Goal: Download file/media

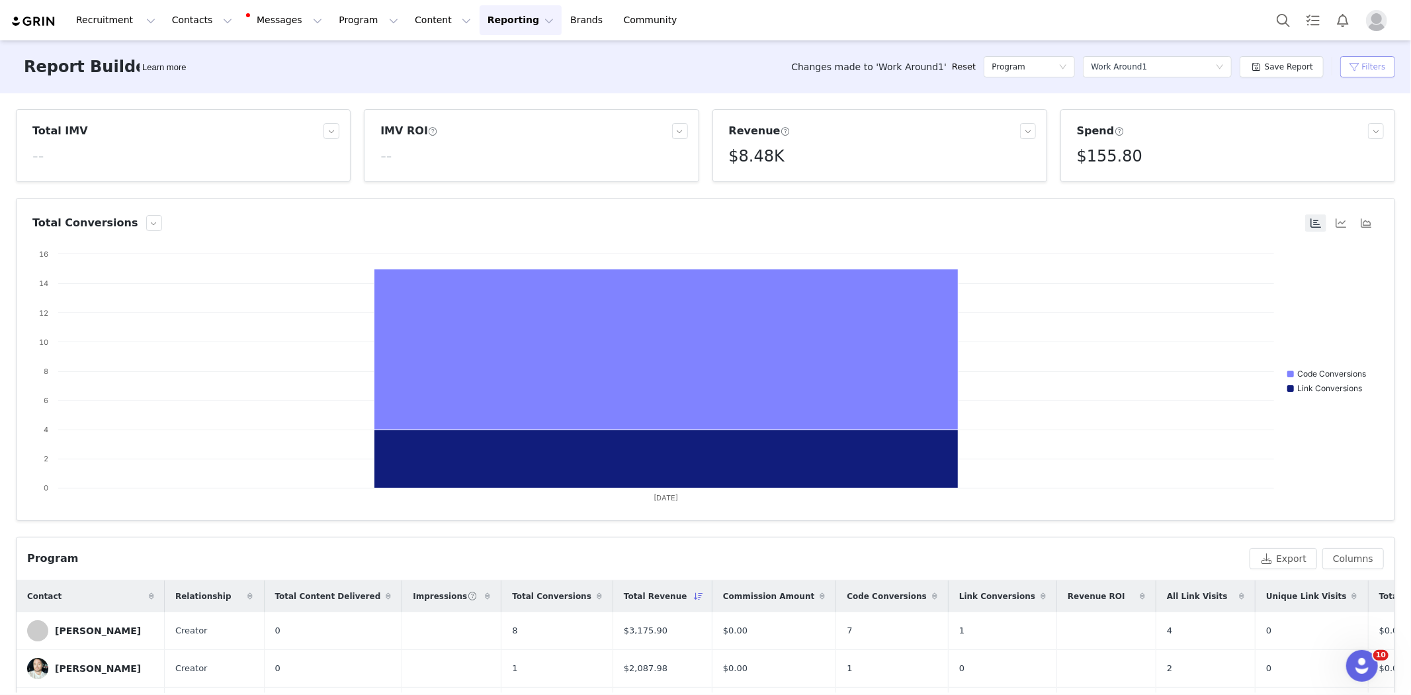
click at [1366, 62] on button "Filters" at bounding box center [1368, 66] width 55 height 21
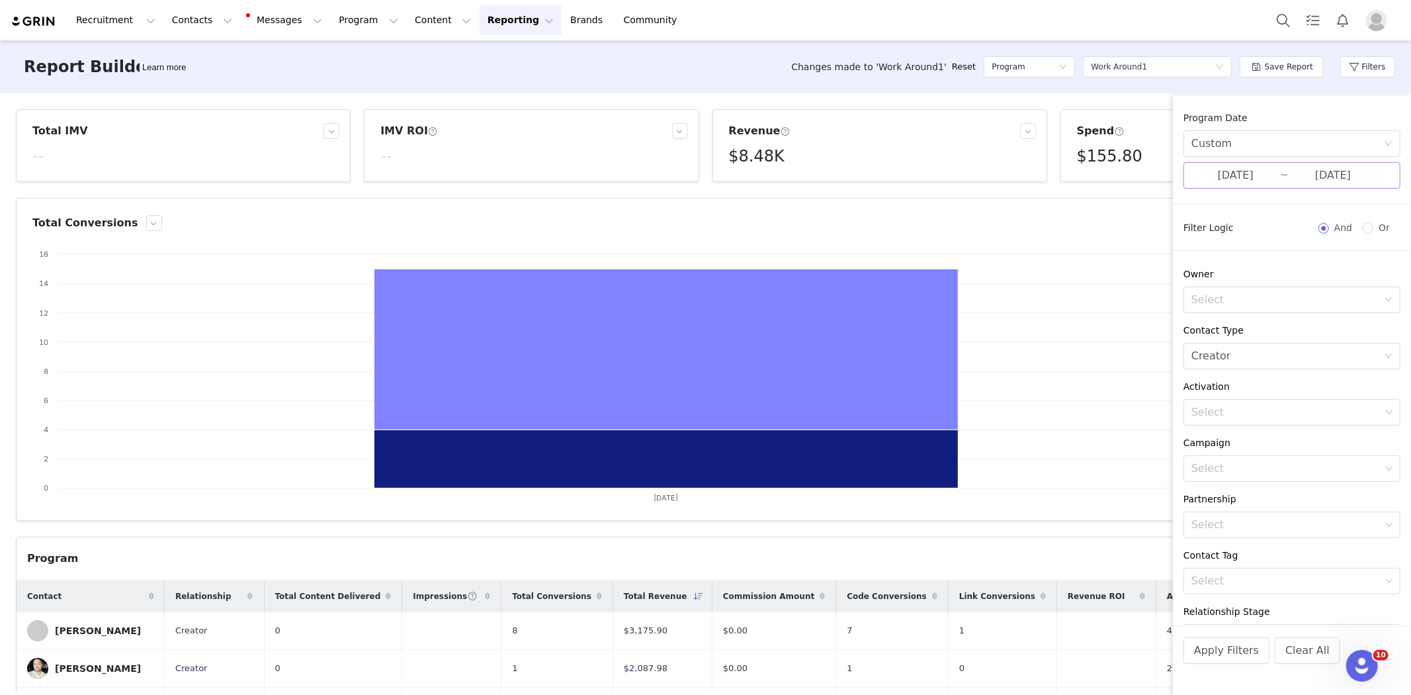
click at [1232, 174] on input "08/28/2025" at bounding box center [1236, 175] width 89 height 17
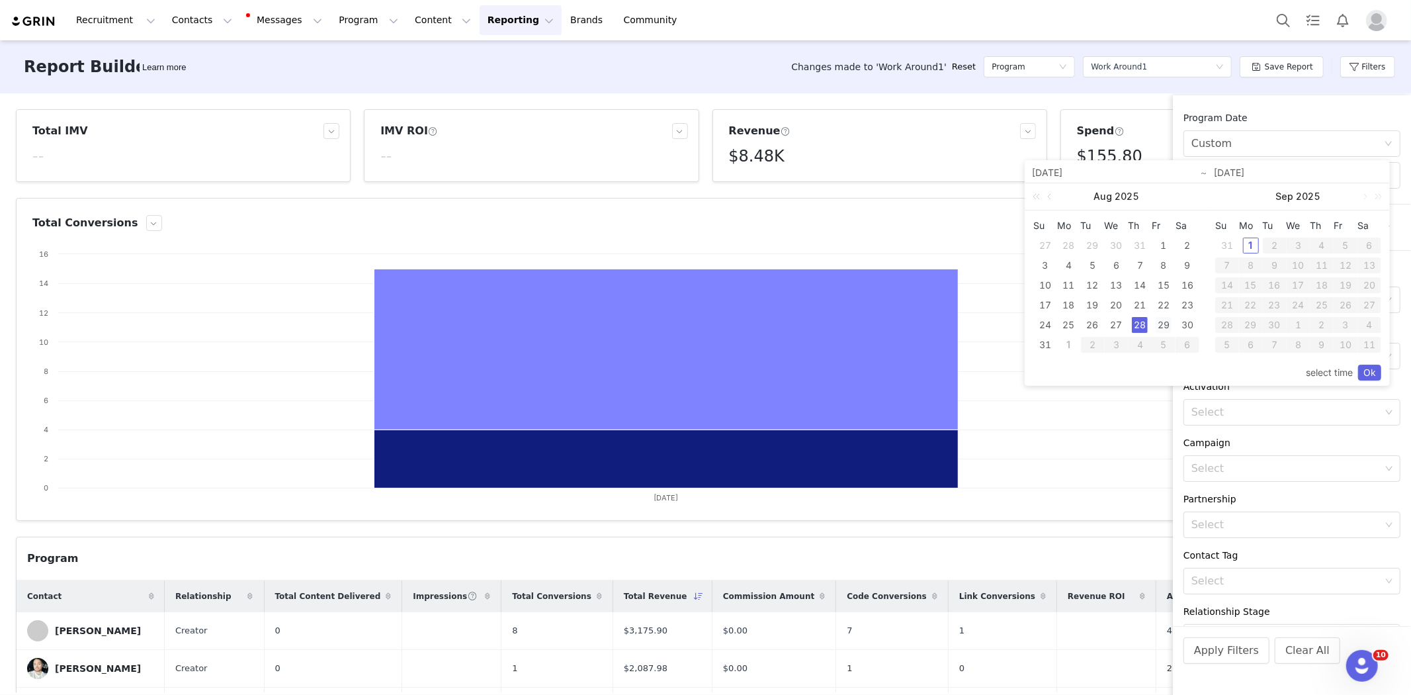
click at [1165, 320] on div "29" at bounding box center [1164, 325] width 16 height 16
type input "08/29/2025"
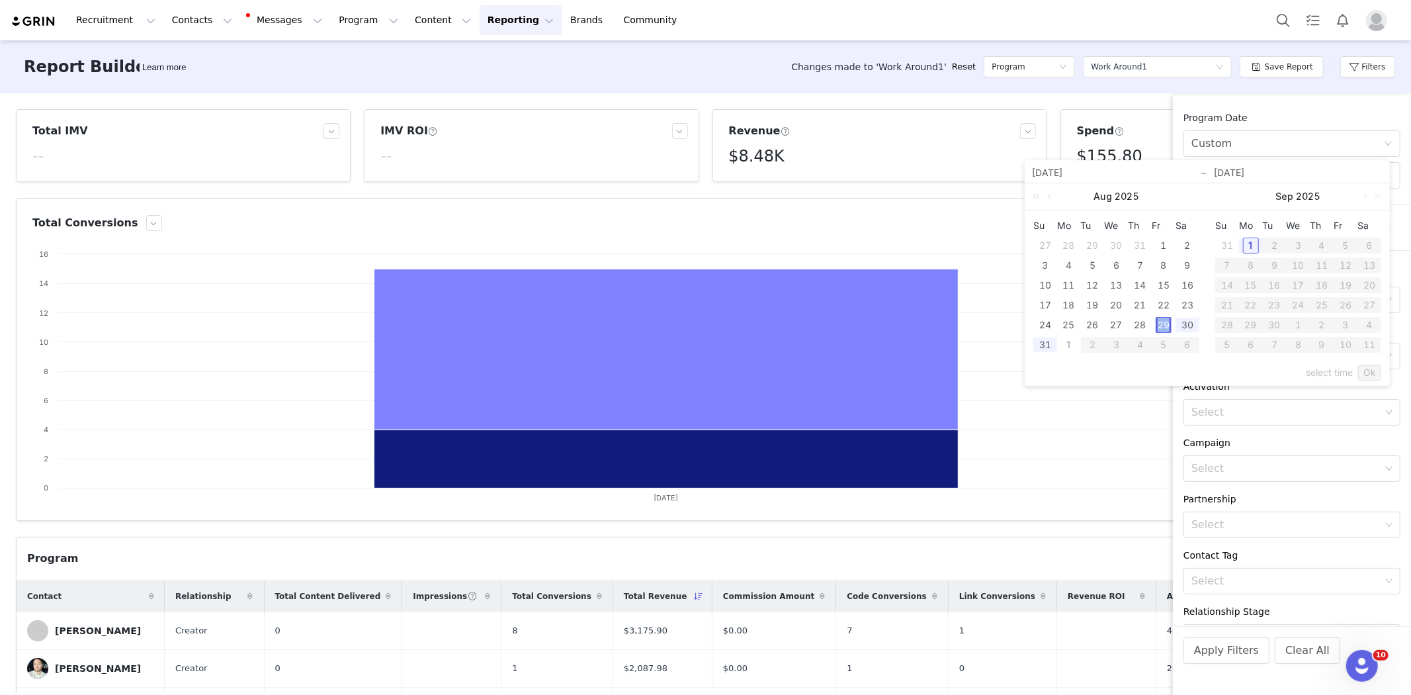
type input "08/29/2025"
click at [1374, 374] on link "Ok" at bounding box center [1370, 373] width 23 height 16
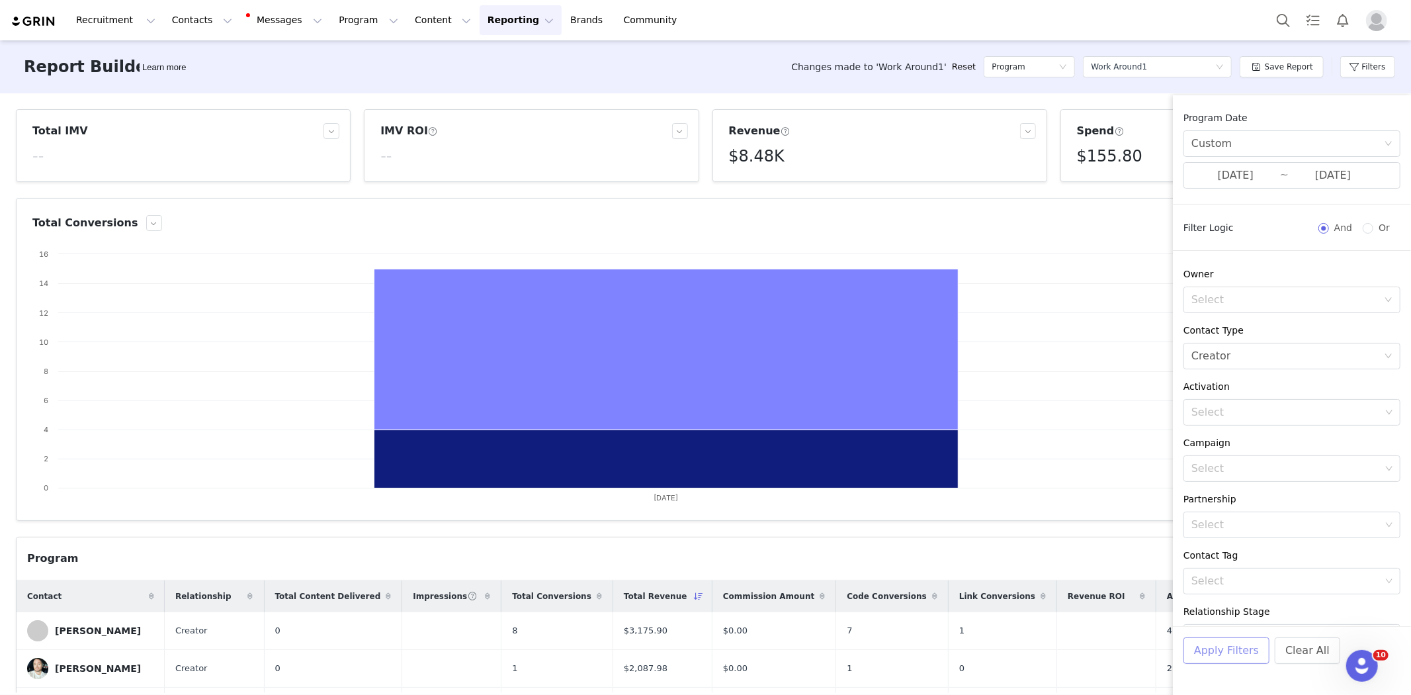
click at [1221, 649] on button "Apply Filters" at bounding box center [1227, 650] width 86 height 26
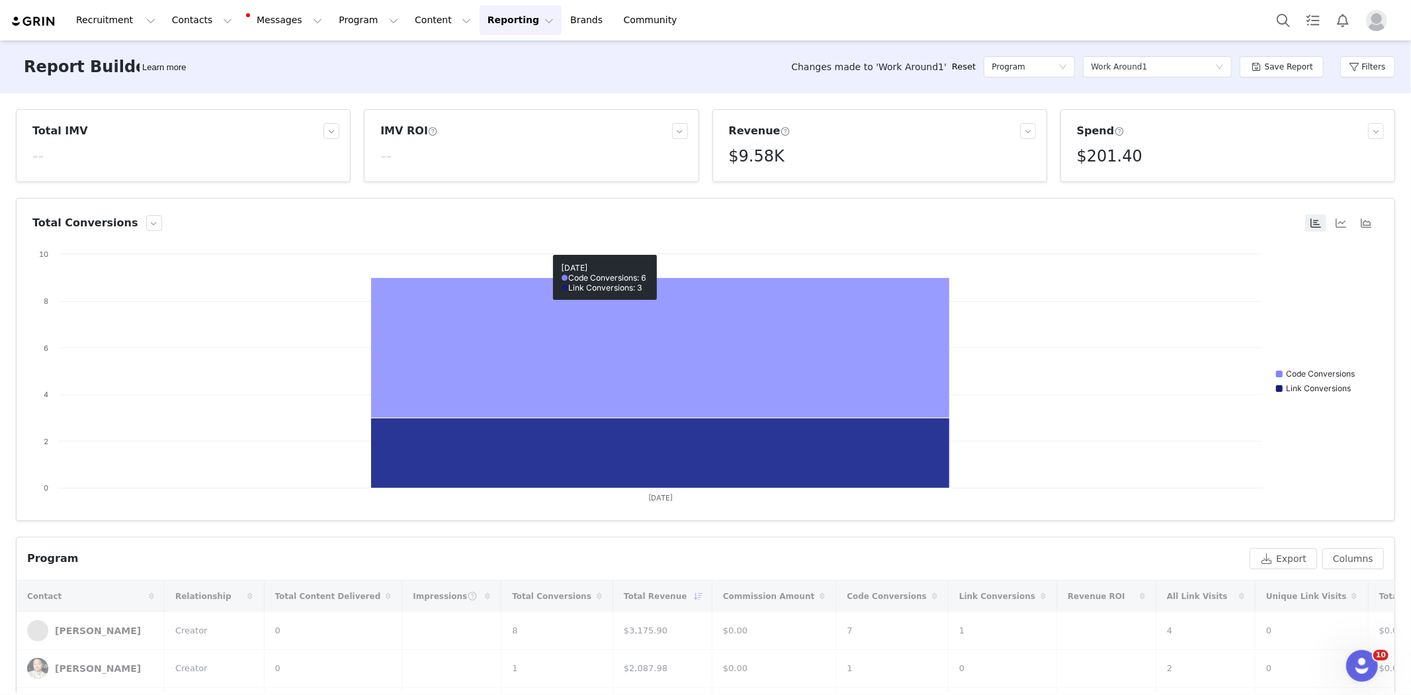
scroll to position [147, 0]
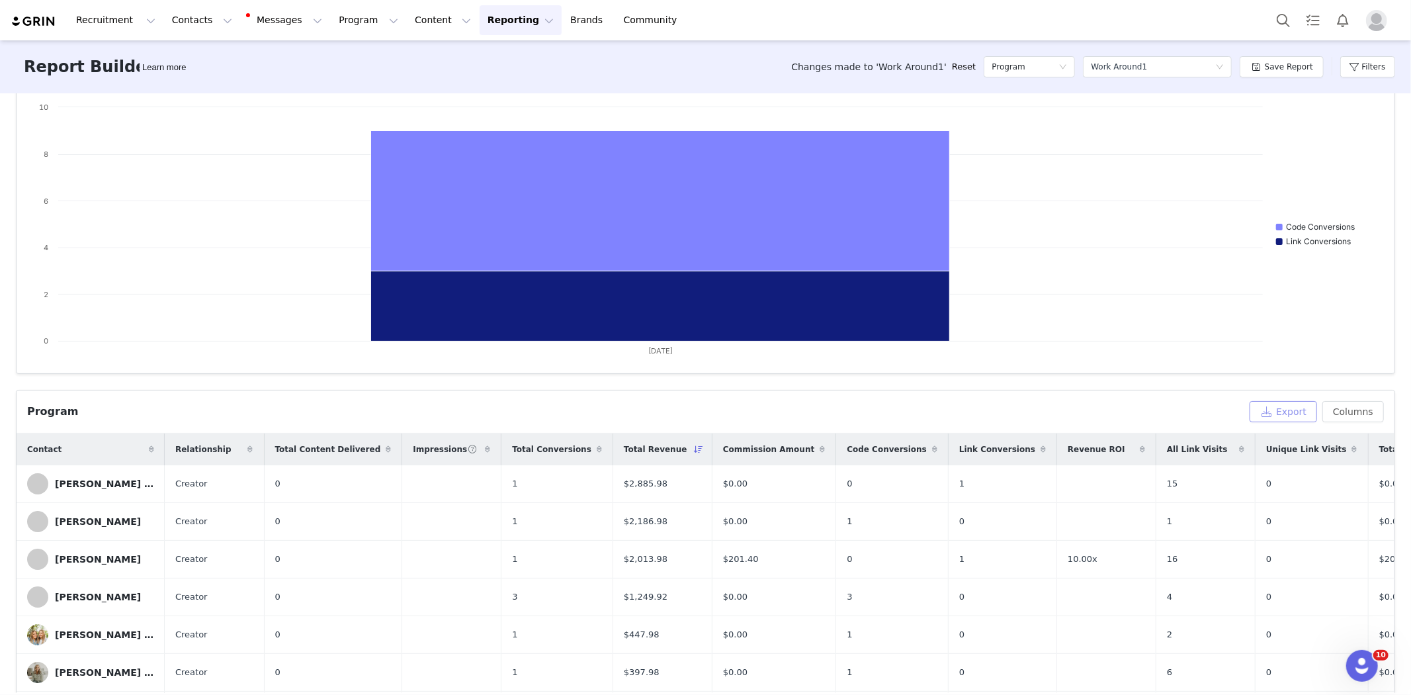
click at [1271, 410] on button "Export" at bounding box center [1283, 411] width 67 height 21
click at [1132, 666] on span "Download" at bounding box center [1152, 666] width 40 height 12
click at [1386, 610] on div at bounding box center [1387, 610] width 8 height 11
click at [1373, 67] on button "Filters" at bounding box center [1368, 66] width 55 height 21
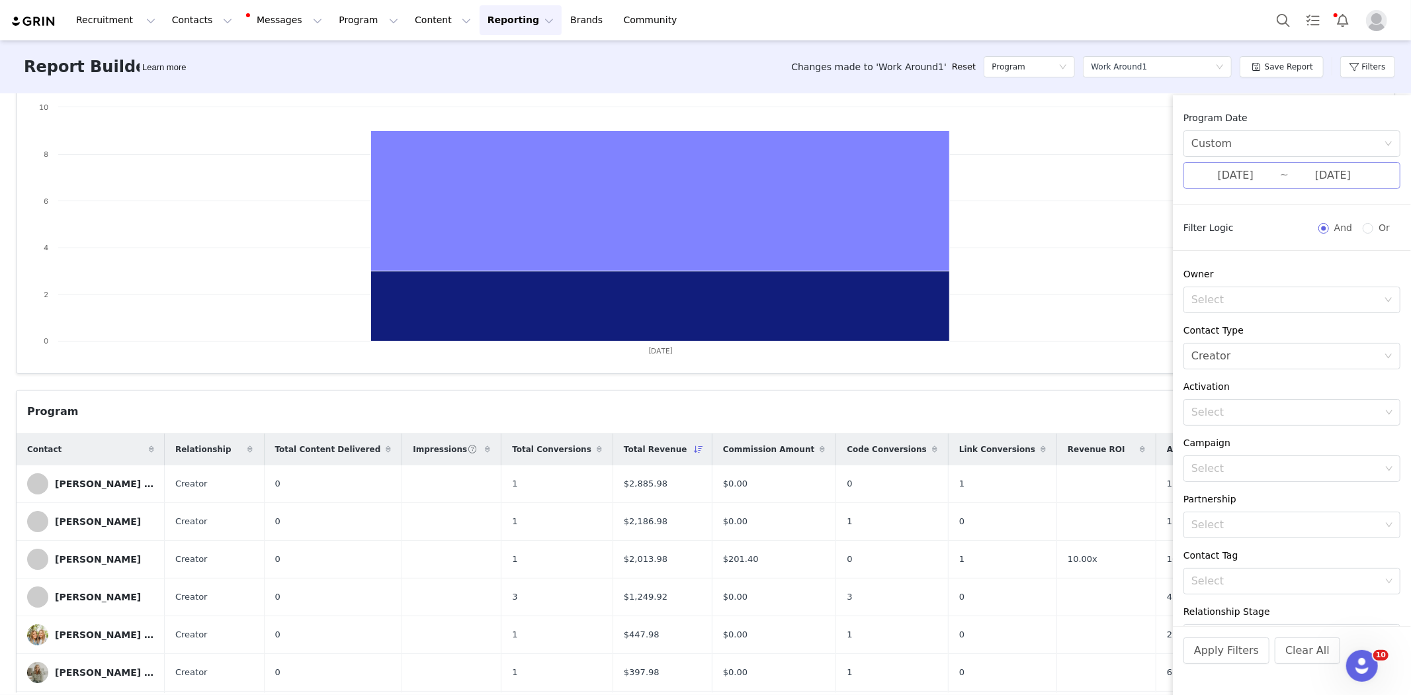
click at [1261, 174] on input "08/29/2025" at bounding box center [1236, 175] width 89 height 17
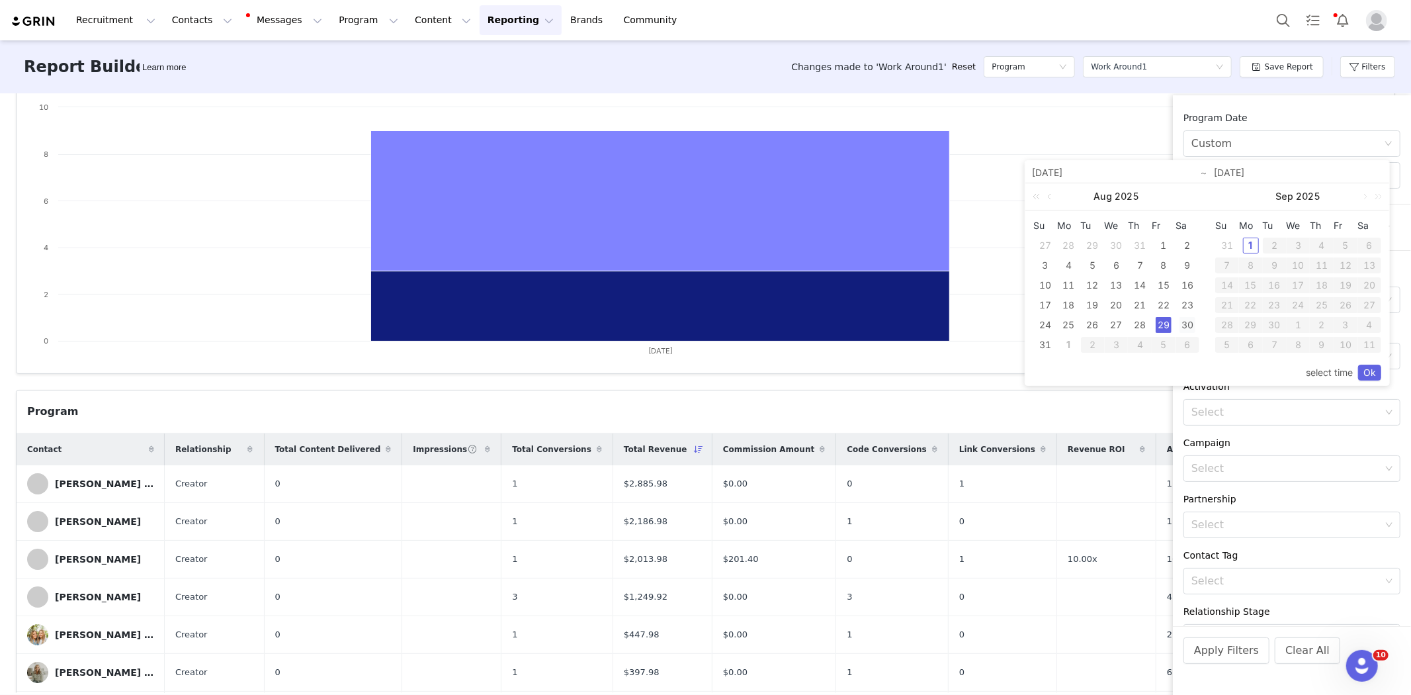
click at [1186, 326] on div "30" at bounding box center [1188, 325] width 16 height 16
type input "08/30/2025"
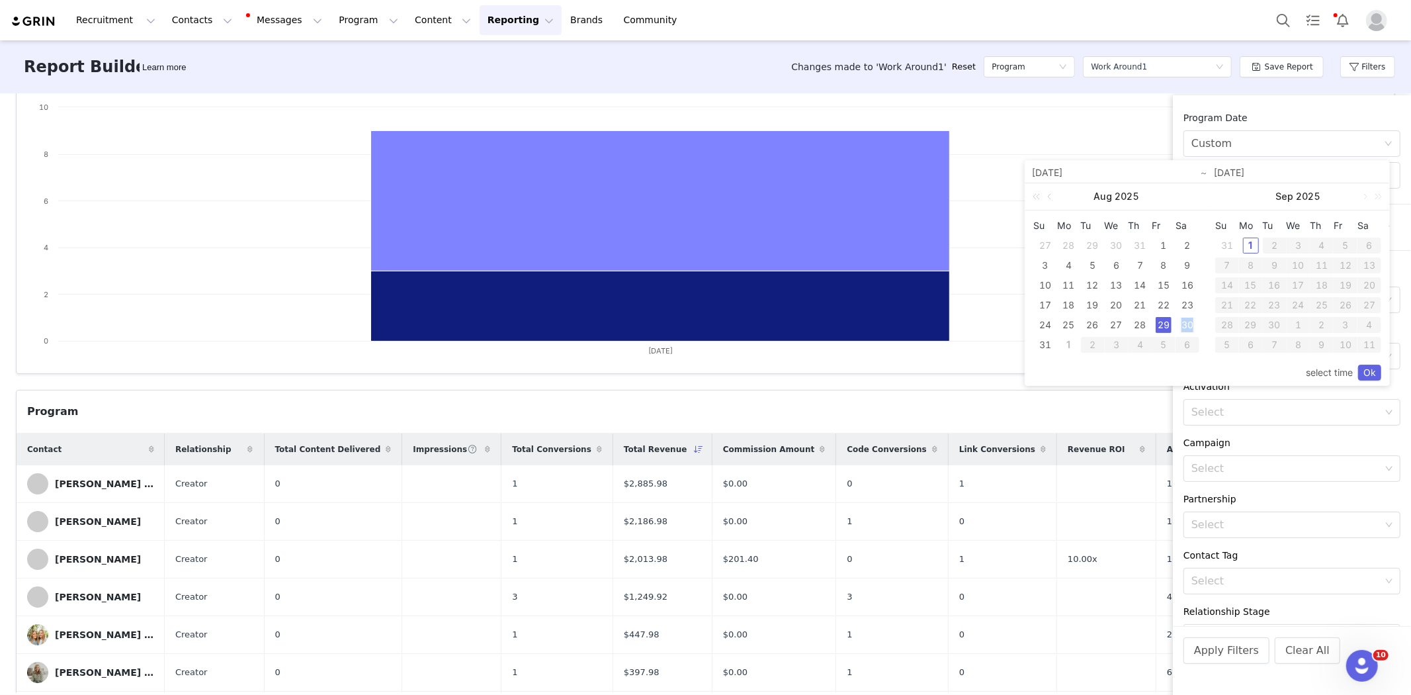
type input "08/30/2025"
click at [1373, 369] on link "Ok" at bounding box center [1370, 373] width 23 height 16
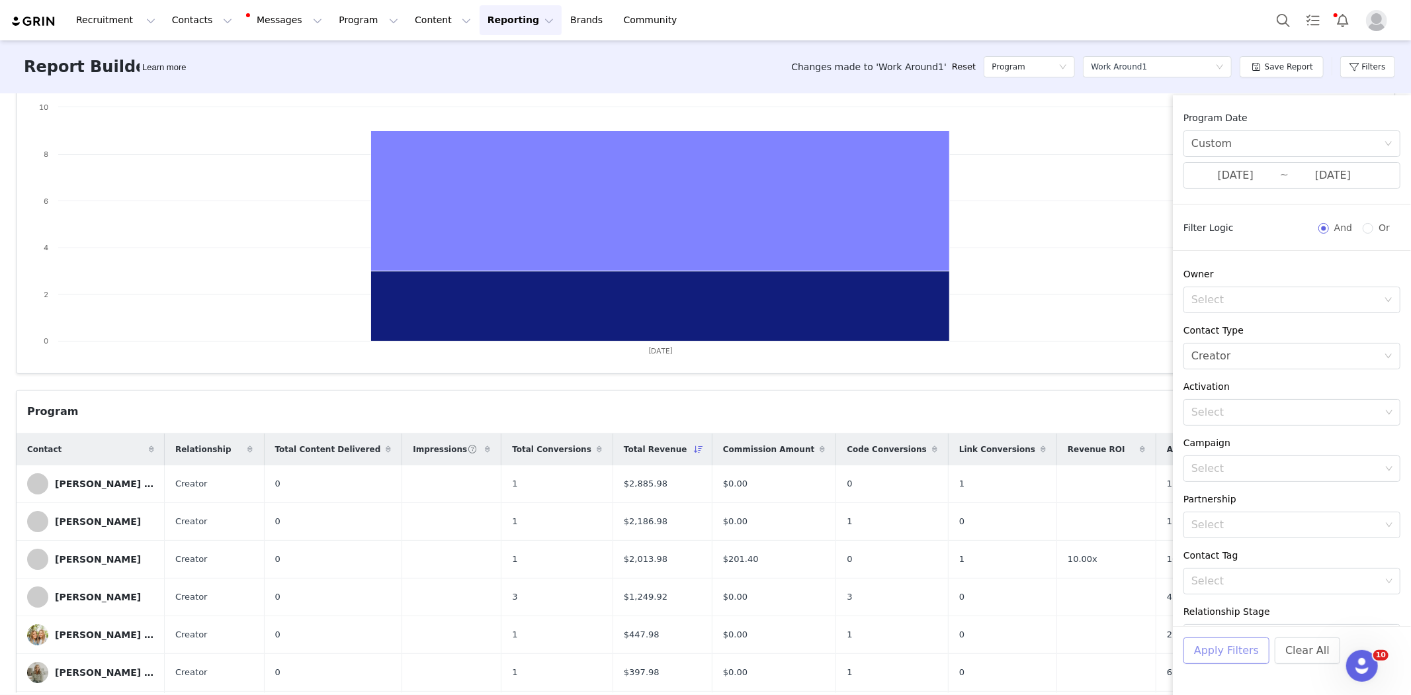
click at [1226, 652] on button "Apply Filters" at bounding box center [1227, 650] width 86 height 26
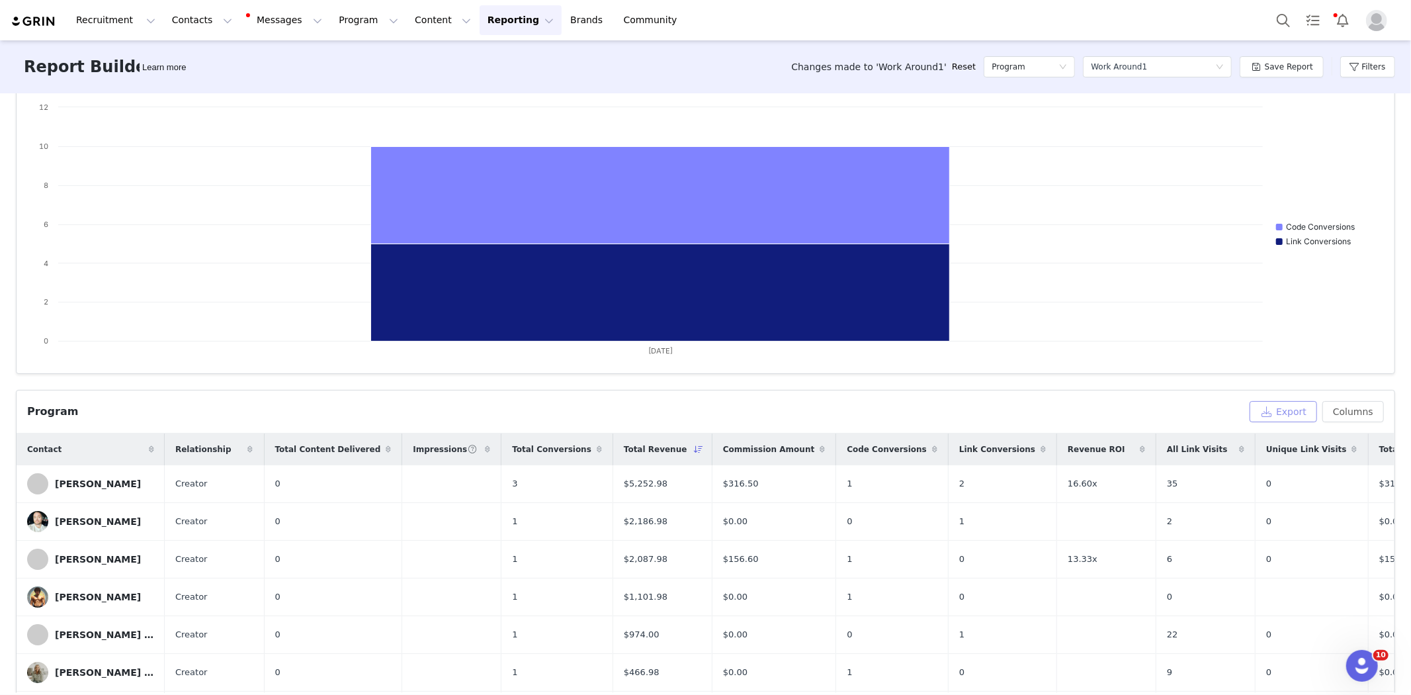
click at [1256, 412] on button "Export" at bounding box center [1283, 411] width 67 height 21
click at [1128, 666] on span at bounding box center [1124, 666] width 12 height 12
click at [1388, 607] on div at bounding box center [1387, 610] width 8 height 11
click at [1382, 77] on button "Filters" at bounding box center [1368, 66] width 55 height 21
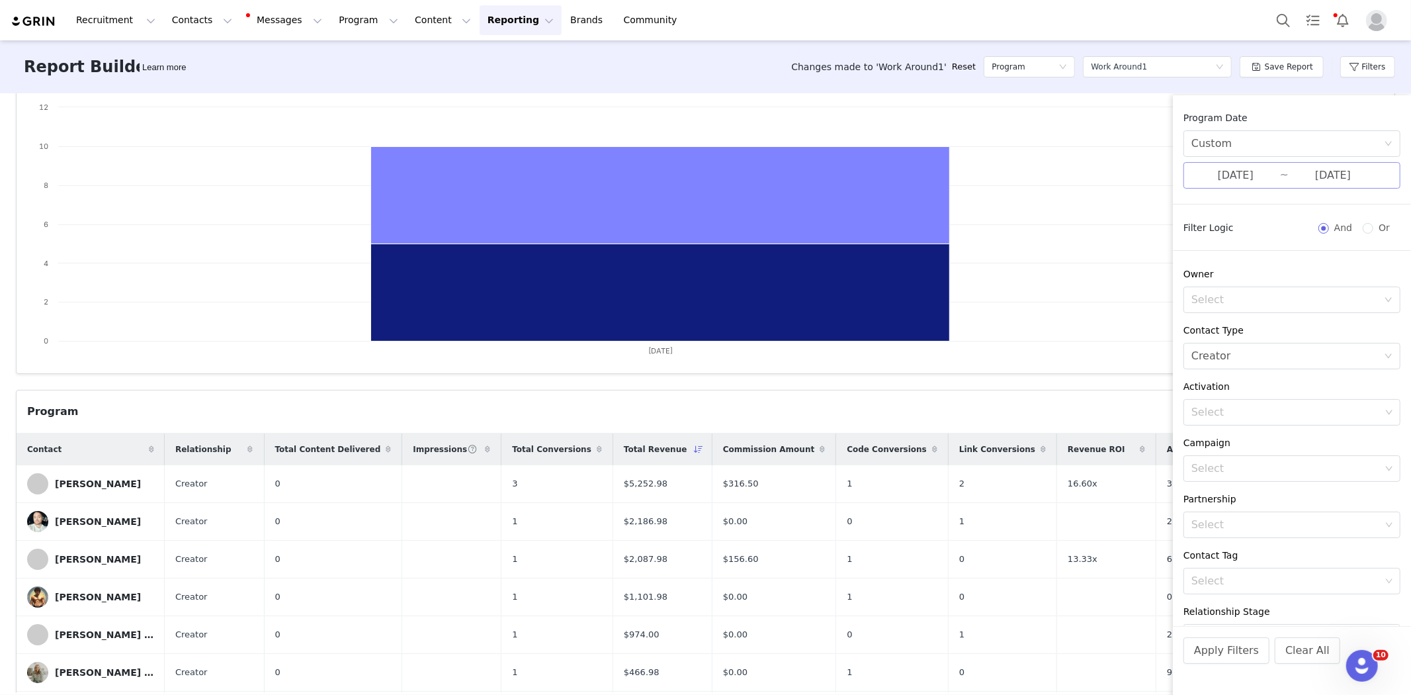
click at [1226, 177] on input "08/30/2025" at bounding box center [1236, 175] width 89 height 17
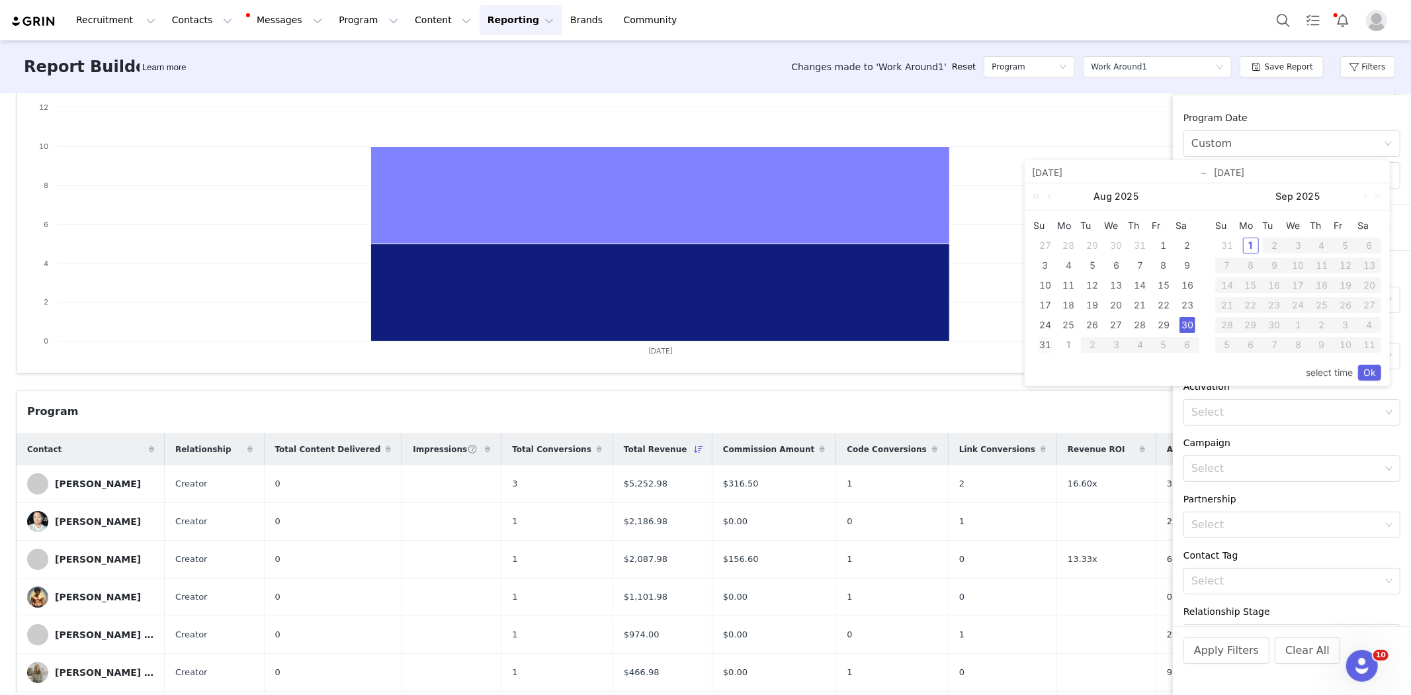
click at [1046, 344] on div "31" at bounding box center [1046, 345] width 16 height 16
type input "08/31/2025"
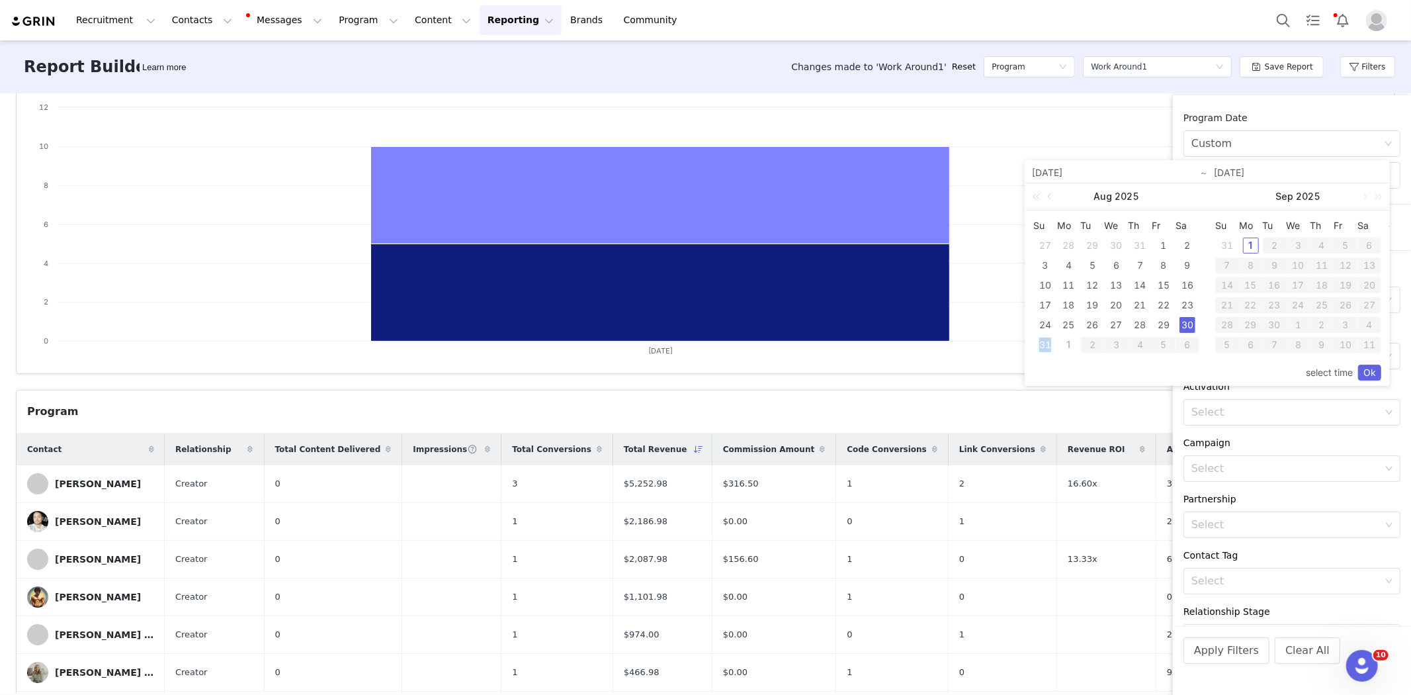
type input "08/31/2025"
click at [1372, 377] on link "Ok" at bounding box center [1370, 373] width 23 height 16
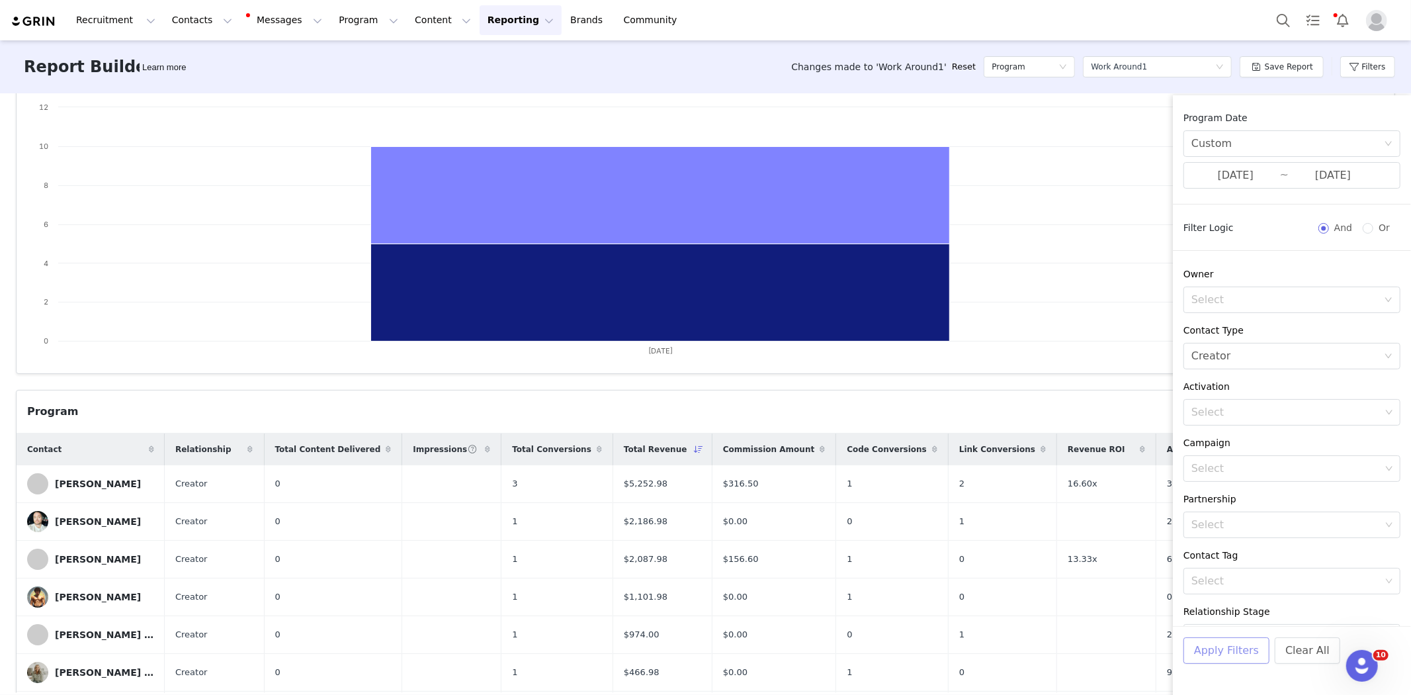
click at [1208, 655] on button "Apply Filters" at bounding box center [1227, 650] width 86 height 26
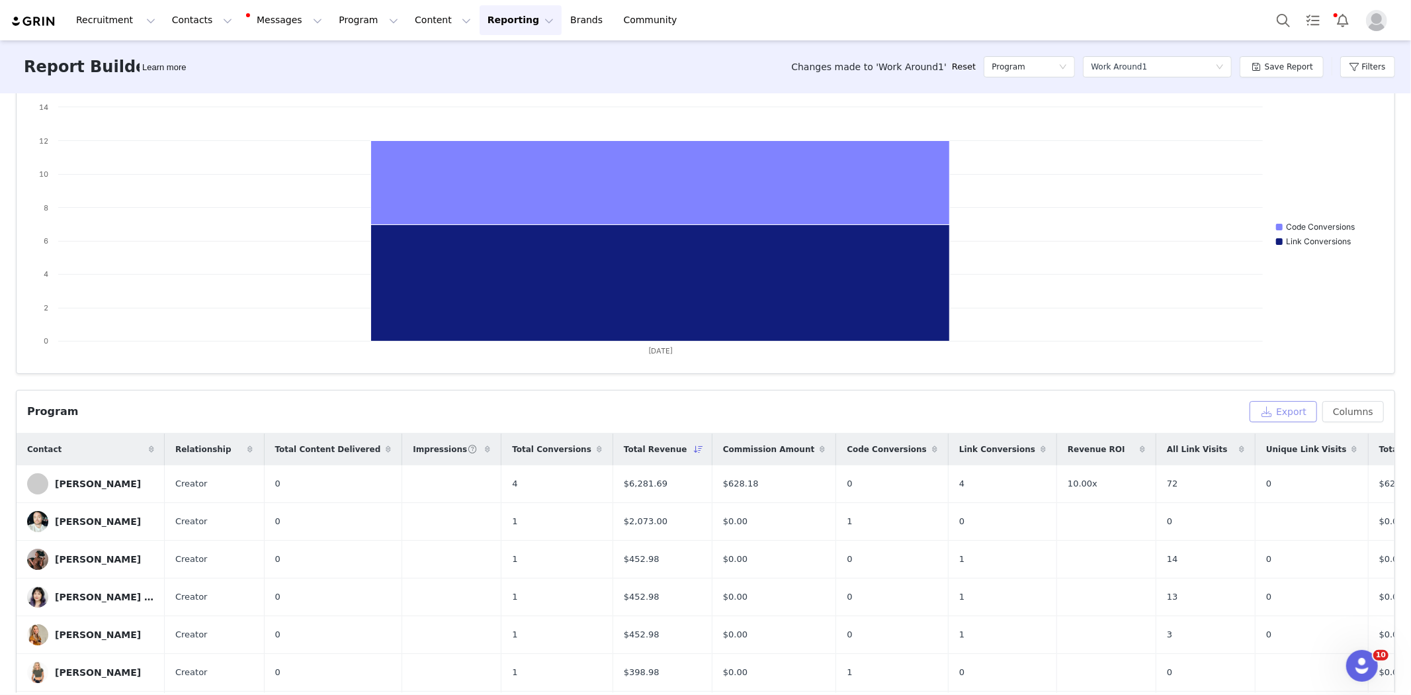
click at [1267, 408] on button "Export" at bounding box center [1283, 411] width 67 height 21
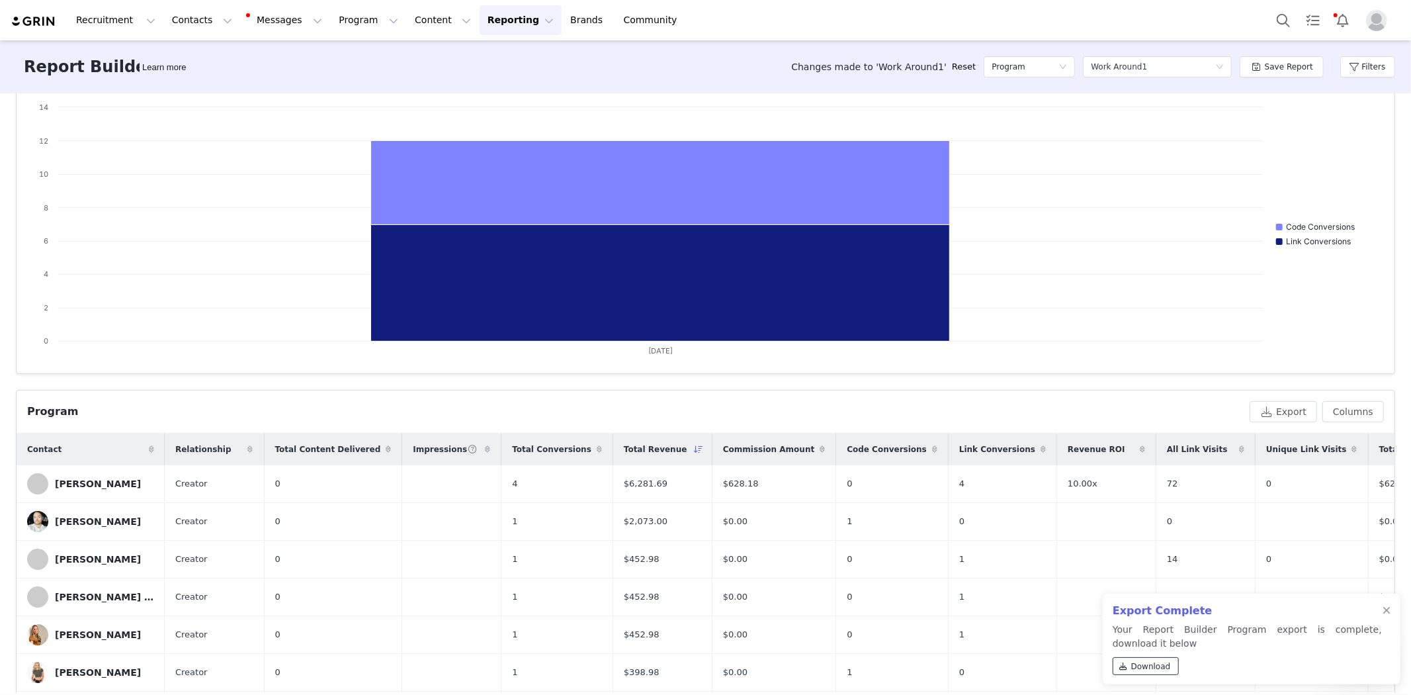
click at [1152, 670] on span "Download" at bounding box center [1152, 666] width 40 height 12
